Goal: Navigation & Orientation: Go to known website

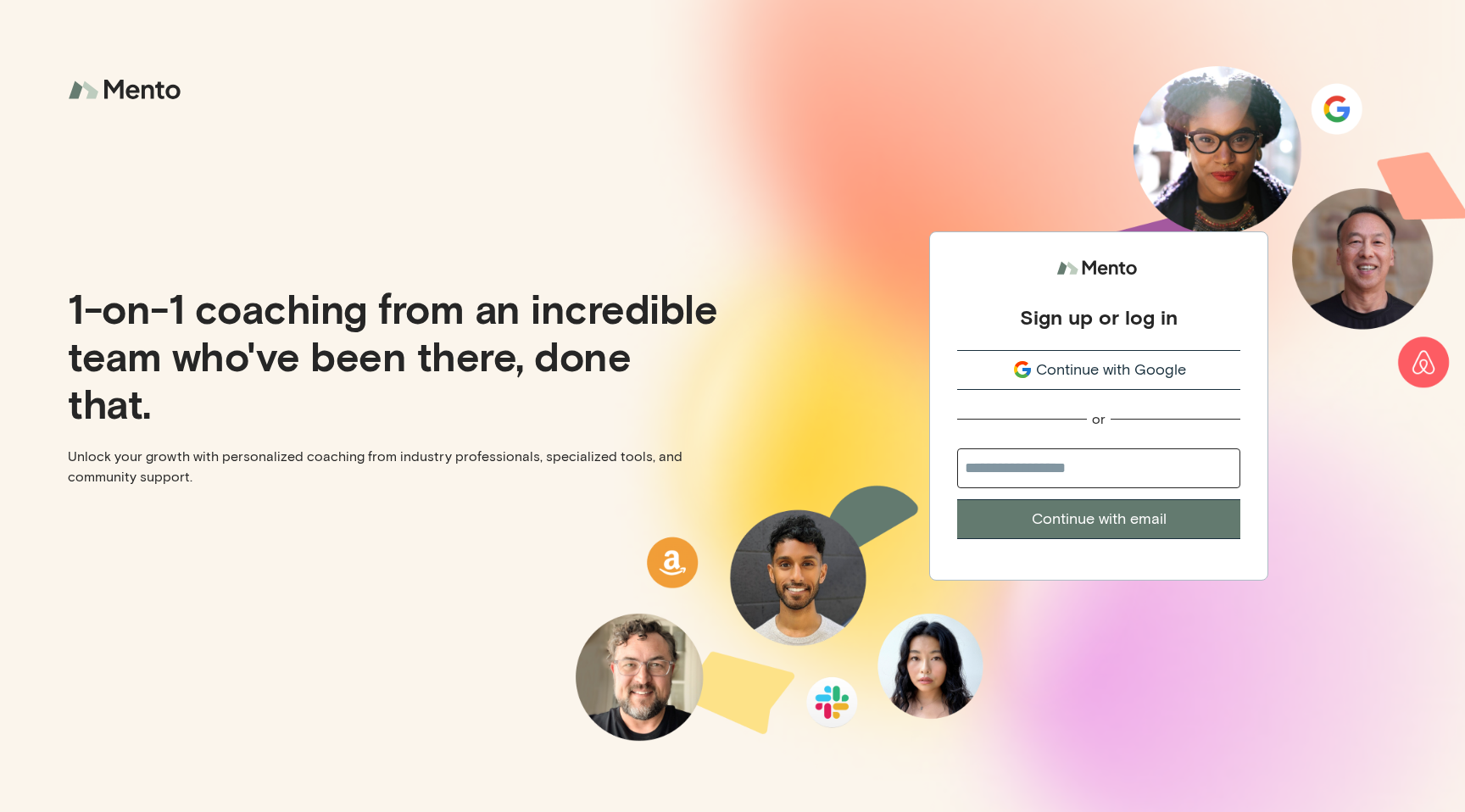
click at [522, 246] on div "1-on-1 coaching from an incredible team who've been there, done that. Unlock yo…" at bounding box center [366, 406] width 732 height 812
click at [1041, 380] on span "Continue with Google" at bounding box center [1112, 370] width 150 height 23
click at [1054, 373] on span "Continue with Google" at bounding box center [1112, 370] width 150 height 23
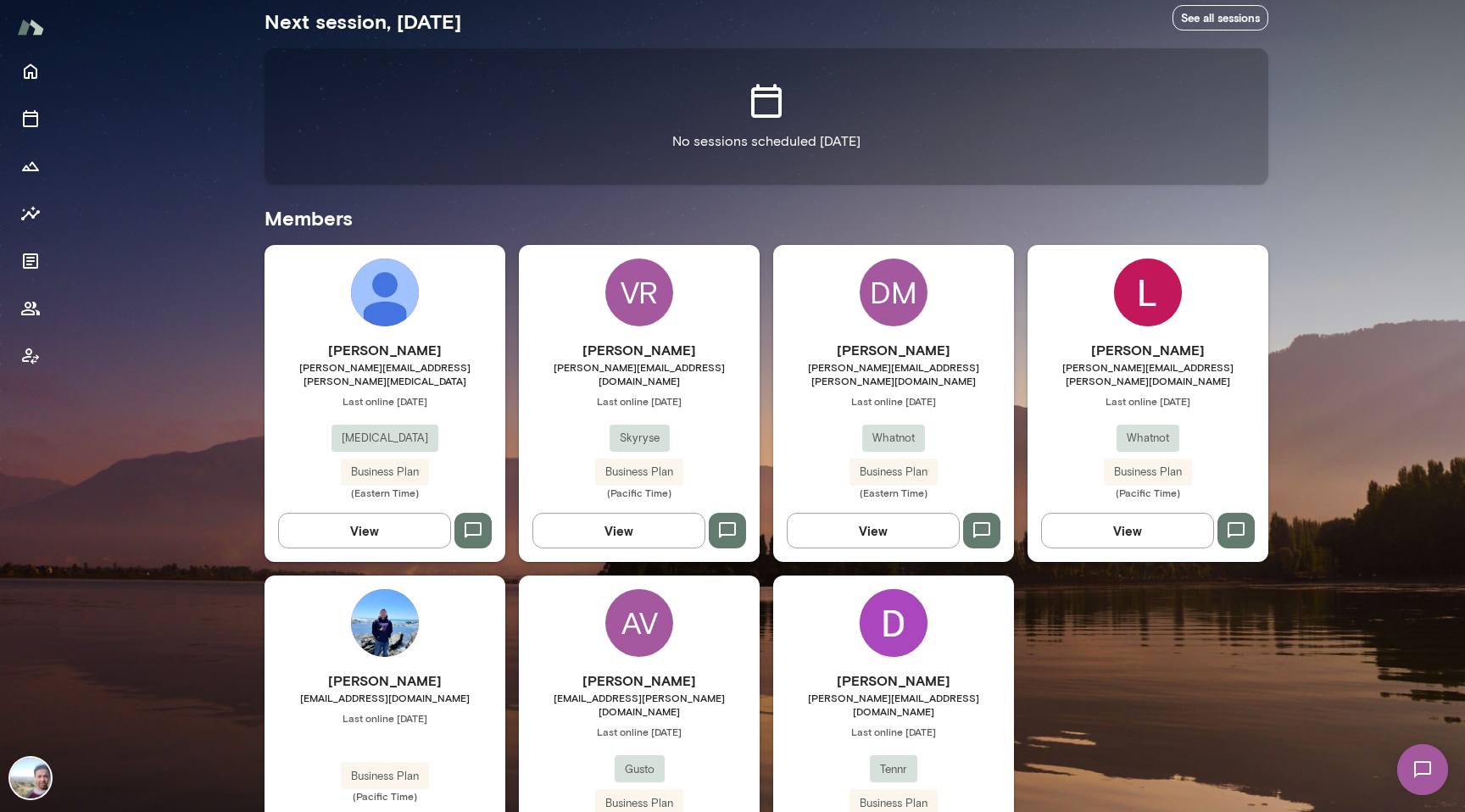
scroll to position [397, 0]
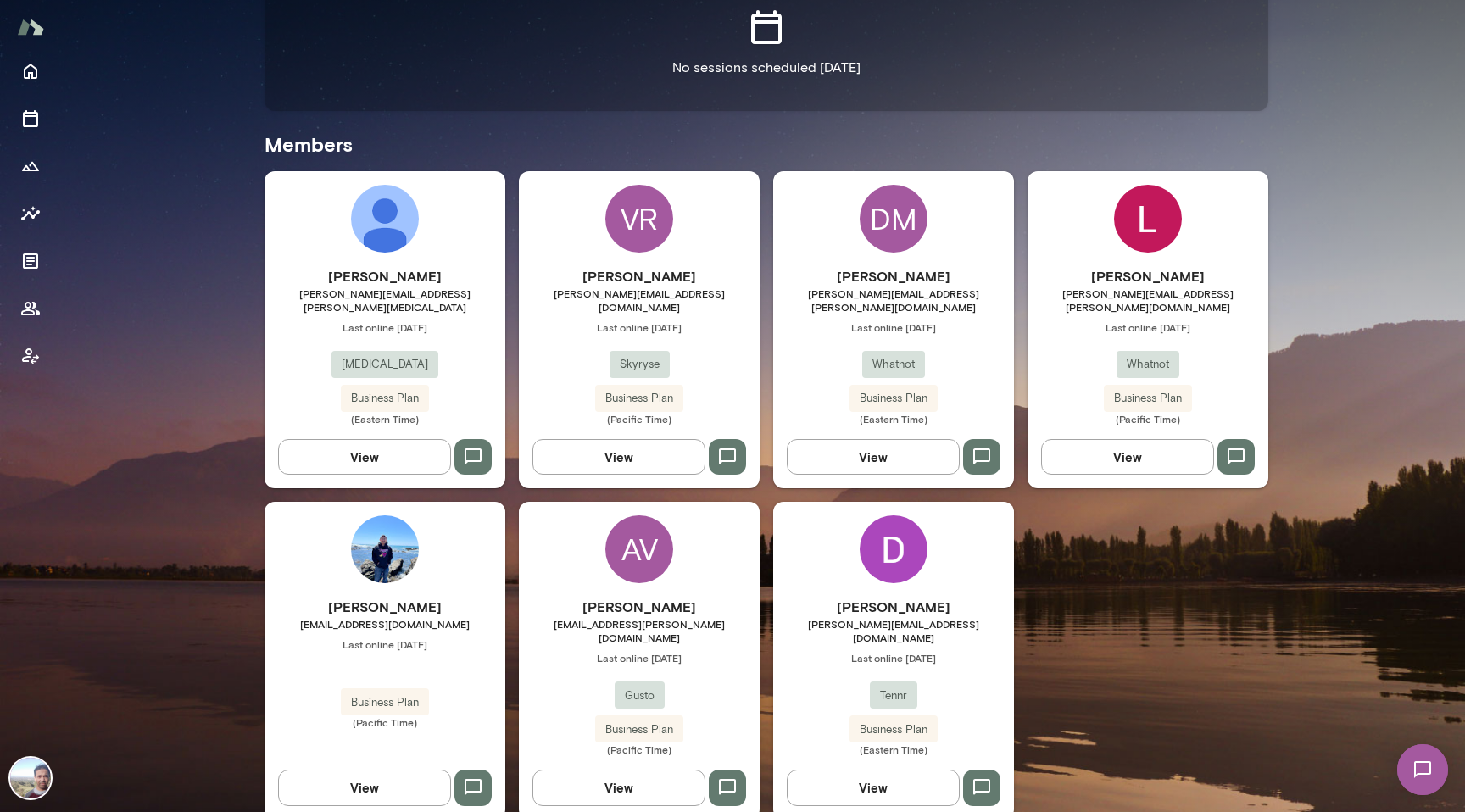
click at [680, 160] on div "Next session, today See all sessions No sessions scheduled today Members Daniel…" at bounding box center [766, 367] width 1004 height 906
